Goal: Find specific page/section

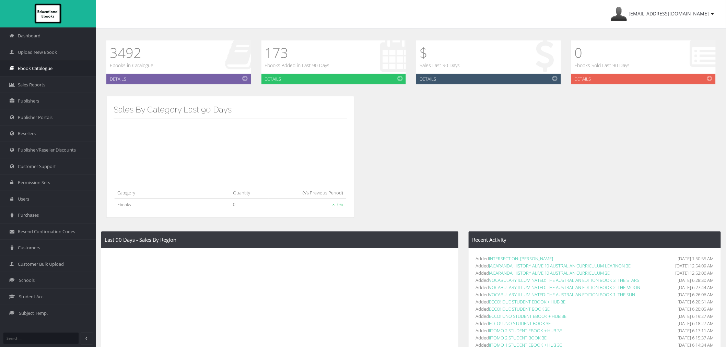
click at [56, 65] on link "Ebook Catalogue" at bounding box center [48, 68] width 96 height 16
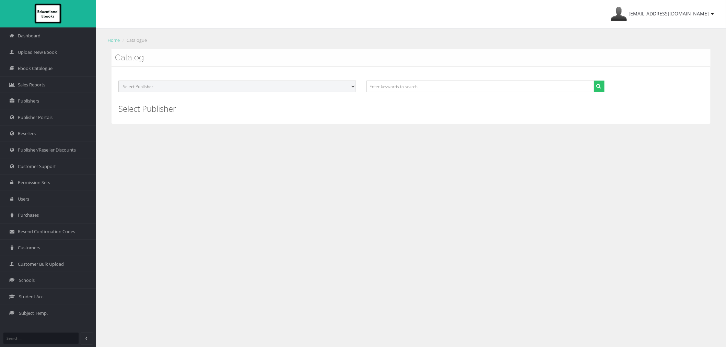
click at [322, 86] on select "Select Publisher Resources for English Academic Learning (REAL) ATAR Notes Smar…" at bounding box center [237, 87] width 238 height 12
select select "695a1c29-4148-e411-817c-00155d7a4405"
click at [118, 81] on select "Select Publisher Resources for English Academic Learning (REAL) ATAR Notes Smar…" at bounding box center [237, 87] width 238 height 12
click at [597, 86] on button "submit" at bounding box center [599, 87] width 11 height 12
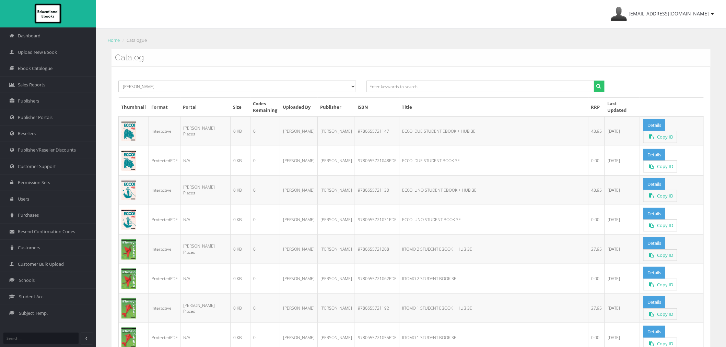
click at [640, 126] on td "Details Copy ID" at bounding box center [672, 131] width 64 height 30
click at [644, 128] on link "Details" at bounding box center [655, 125] width 22 height 12
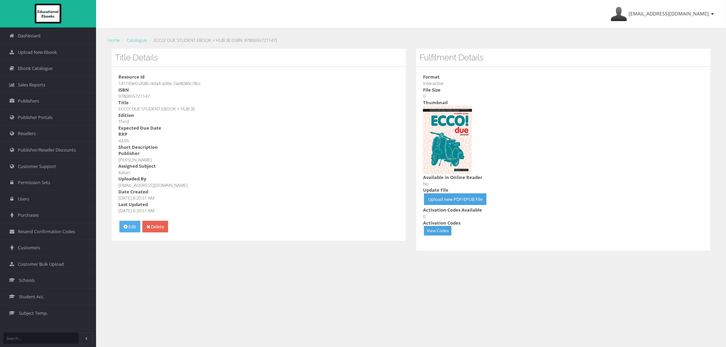
click at [126, 228] on icon at bounding box center [126, 226] width 4 height 5
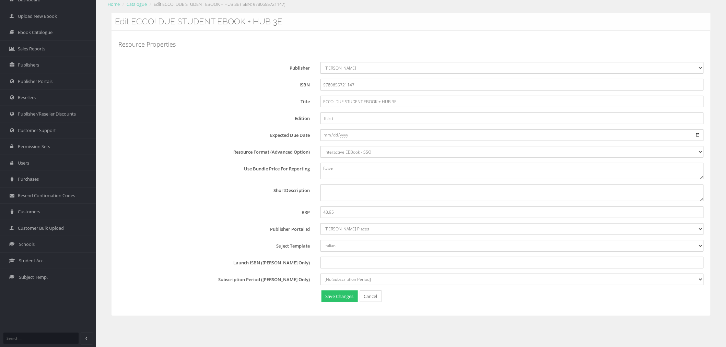
scroll to position [43, 0]
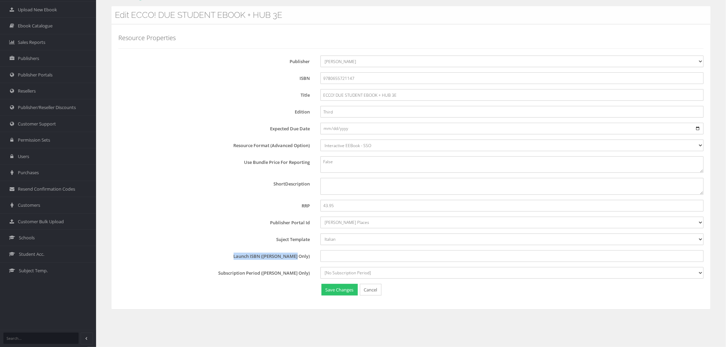
drag, startPoint x: 251, startPoint y: 256, endPoint x: 311, endPoint y: 258, distance: 60.1
click at [311, 258] on label "Launch ISBN (Pearson Only)" at bounding box center [216, 256] width 197 height 10
click at [39, 126] on span "Customer Support" at bounding box center [37, 124] width 38 height 7
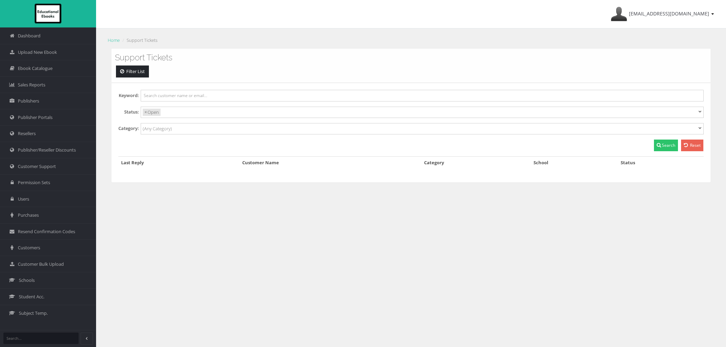
select select
